Goal: Transaction & Acquisition: Download file/media

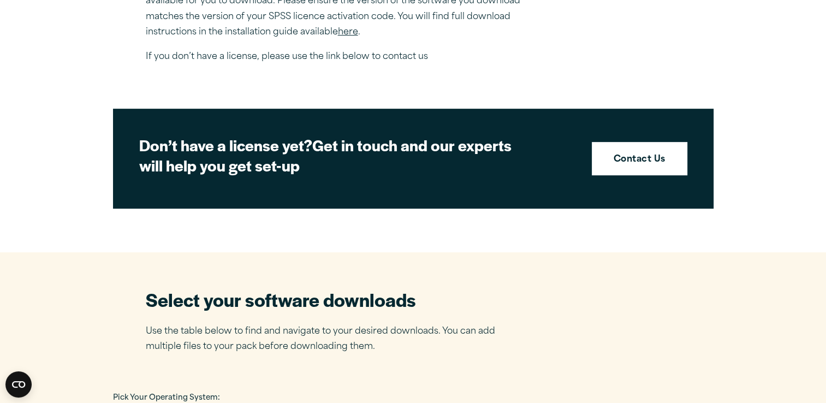
scroll to position [392, 0]
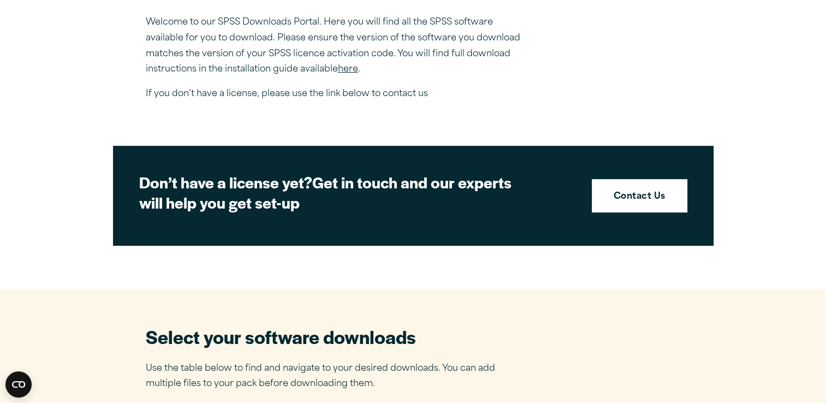
click at [345, 69] on link "here" at bounding box center [348, 69] width 20 height 9
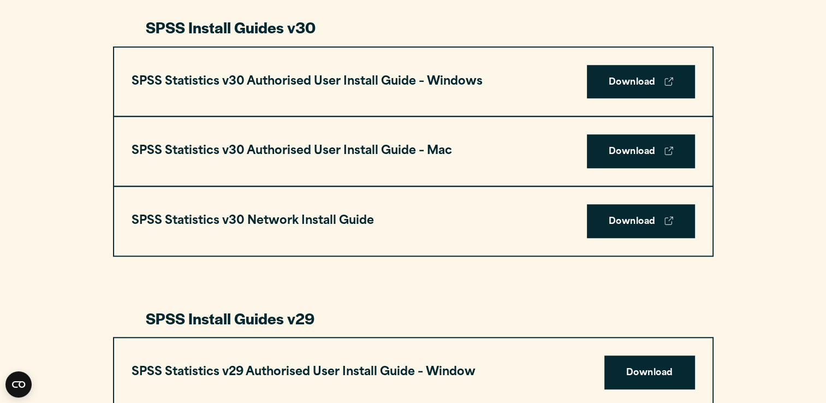
scroll to position [749, 0]
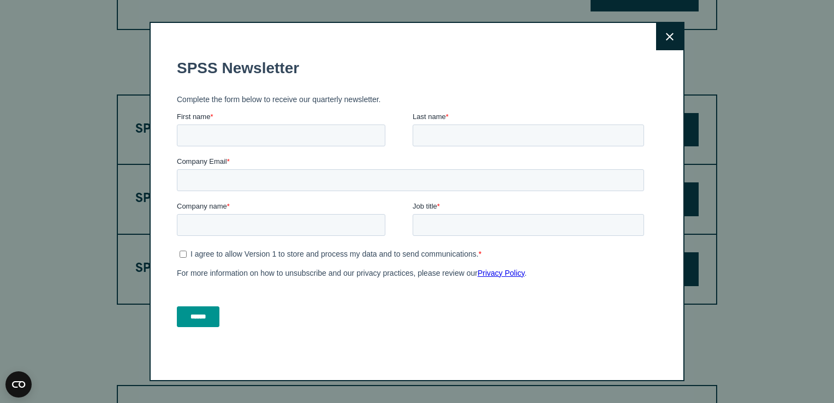
click at [666, 38] on icon at bounding box center [670, 37] width 8 height 8
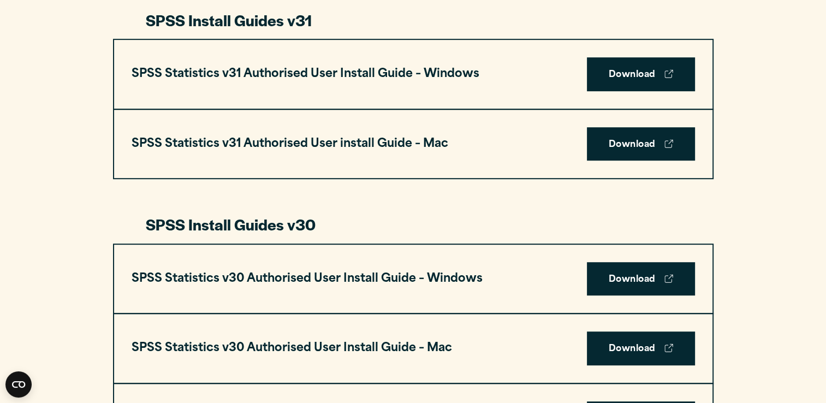
scroll to position [638, 0]
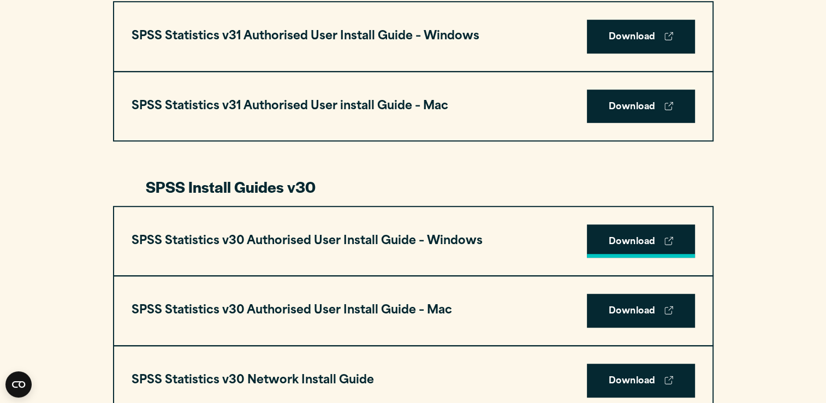
click at [647, 238] on link "Download" at bounding box center [641, 241] width 108 height 34
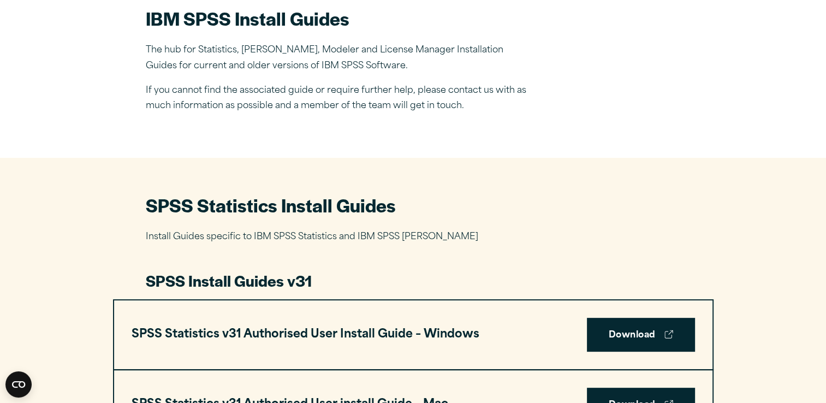
scroll to position [0, 0]
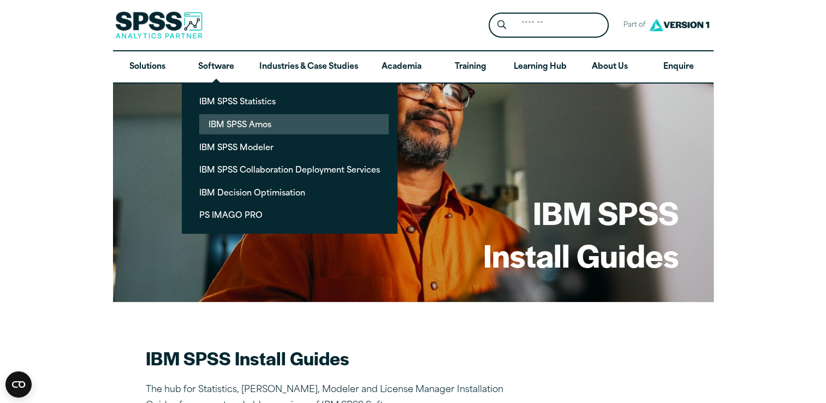
click at [218, 123] on link "IBM SPSS Amos" at bounding box center [294, 124] width 189 height 20
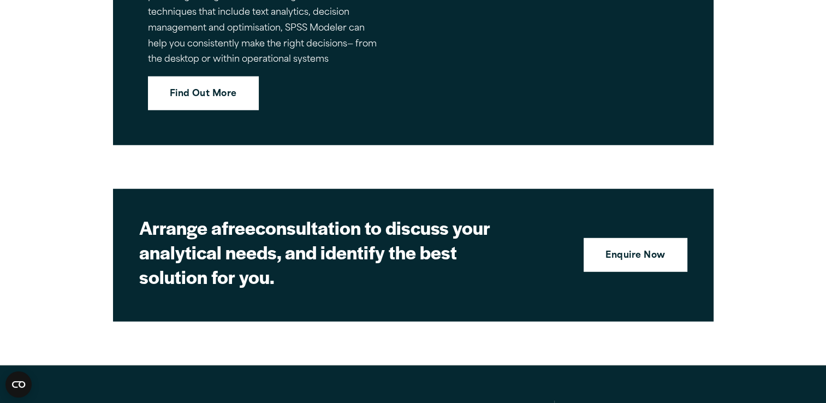
scroll to position [3107, 0]
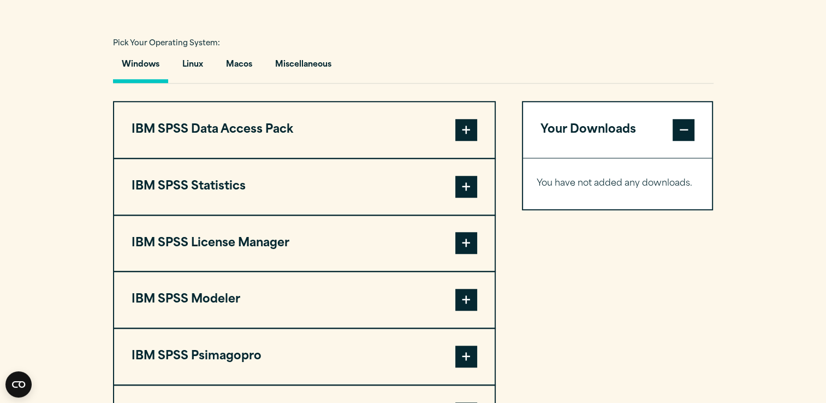
scroll to position [784, 0]
click at [472, 129] on span at bounding box center [466, 130] width 22 height 22
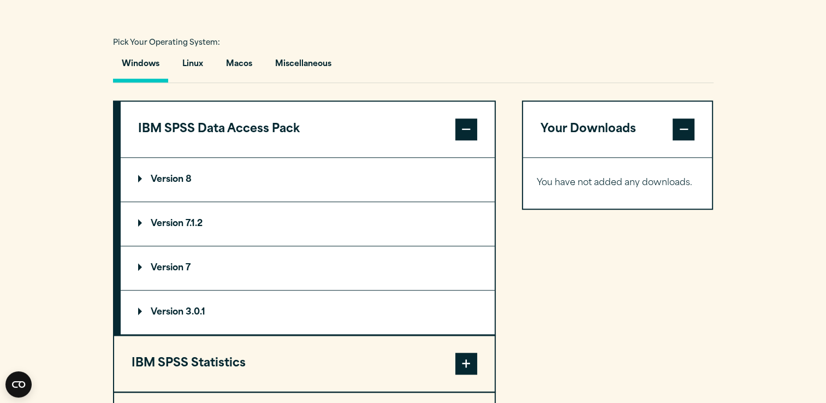
click at [472, 129] on span at bounding box center [466, 130] width 22 height 22
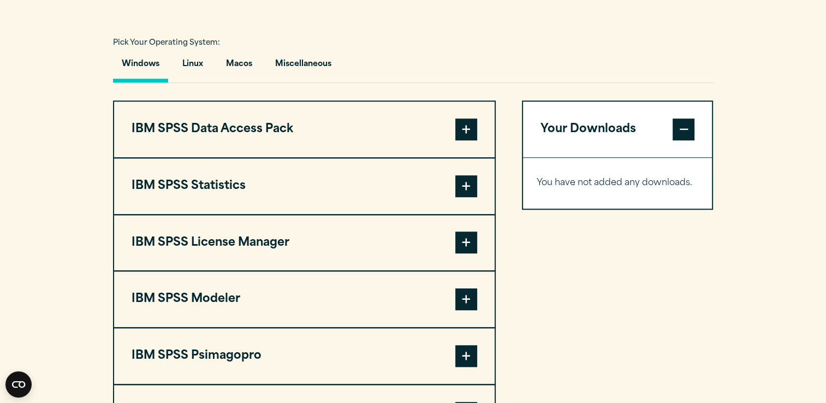
click at [471, 182] on span at bounding box center [466, 186] width 22 height 22
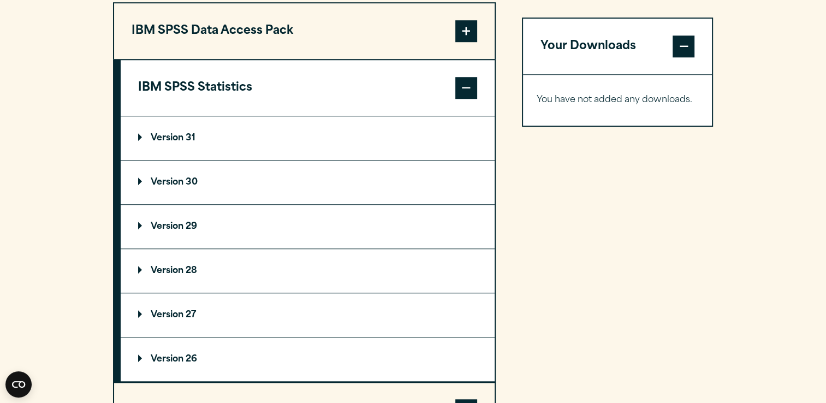
scroll to position [889, 0]
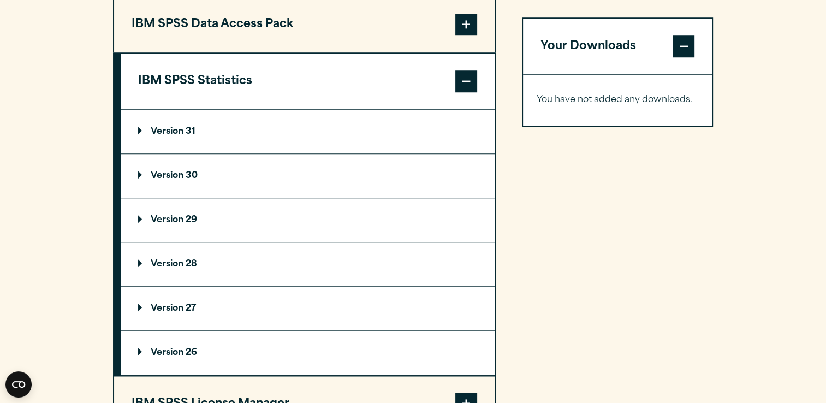
click at [202, 187] on summary "Version 30" at bounding box center [308, 176] width 374 height 44
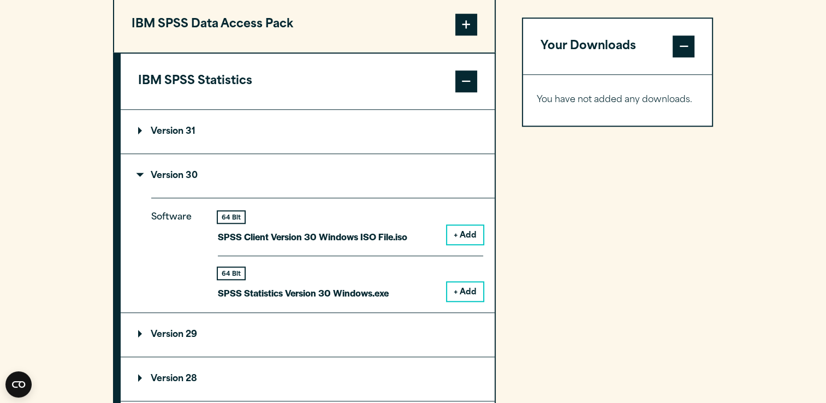
click at [459, 295] on button "+ Add" at bounding box center [465, 291] width 36 height 19
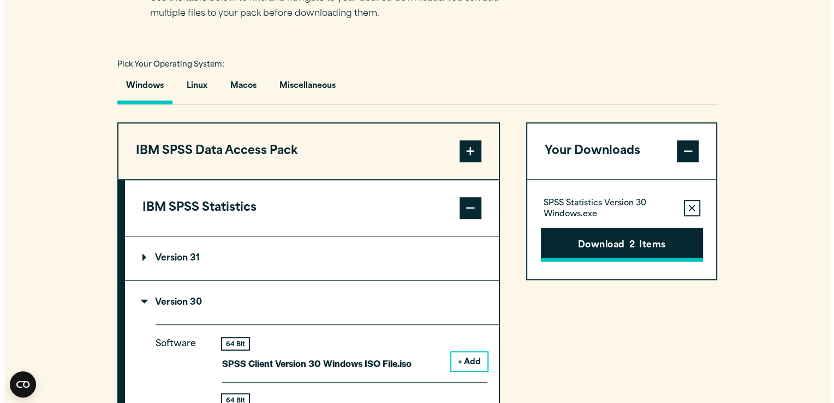
scroll to position [762, 0]
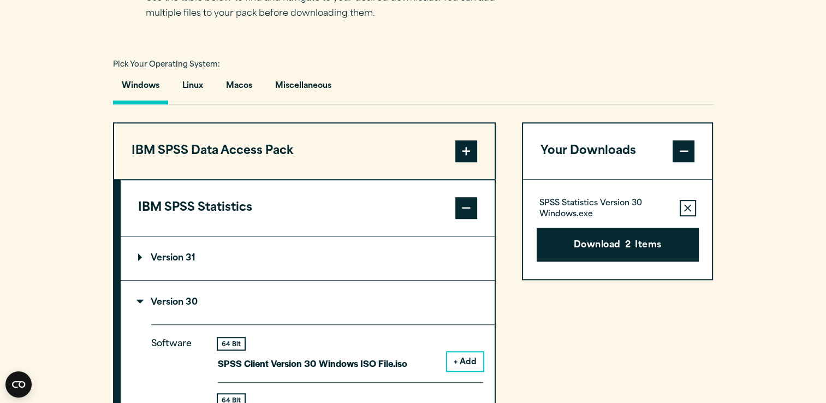
click at [690, 146] on span at bounding box center [684, 151] width 22 height 22
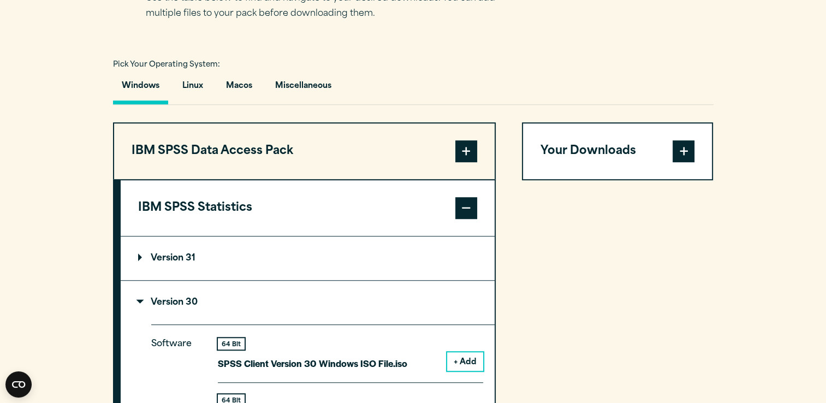
click at [690, 146] on span at bounding box center [684, 151] width 22 height 22
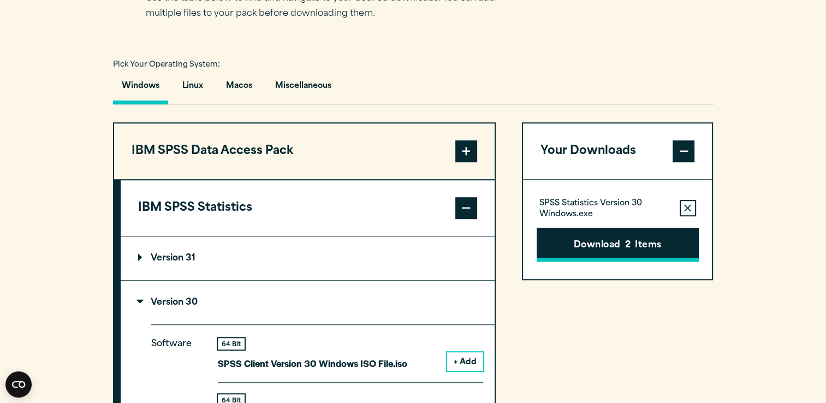
click at [608, 239] on button "Download 2 Items" at bounding box center [618, 245] width 162 height 34
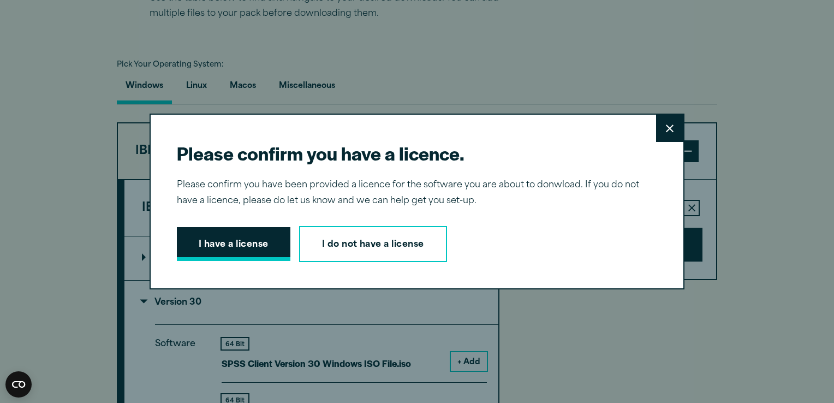
click at [240, 238] on button "I have a license" at bounding box center [234, 244] width 114 height 34
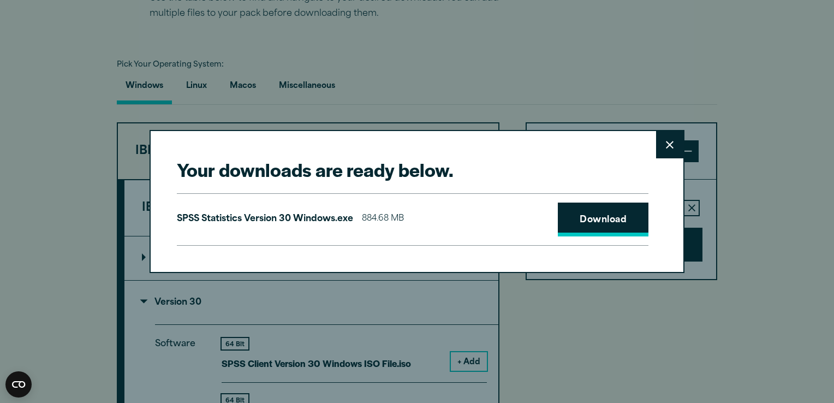
click at [581, 217] on link "Download" at bounding box center [603, 220] width 91 height 34
